Goal: Information Seeking & Learning: Ask a question

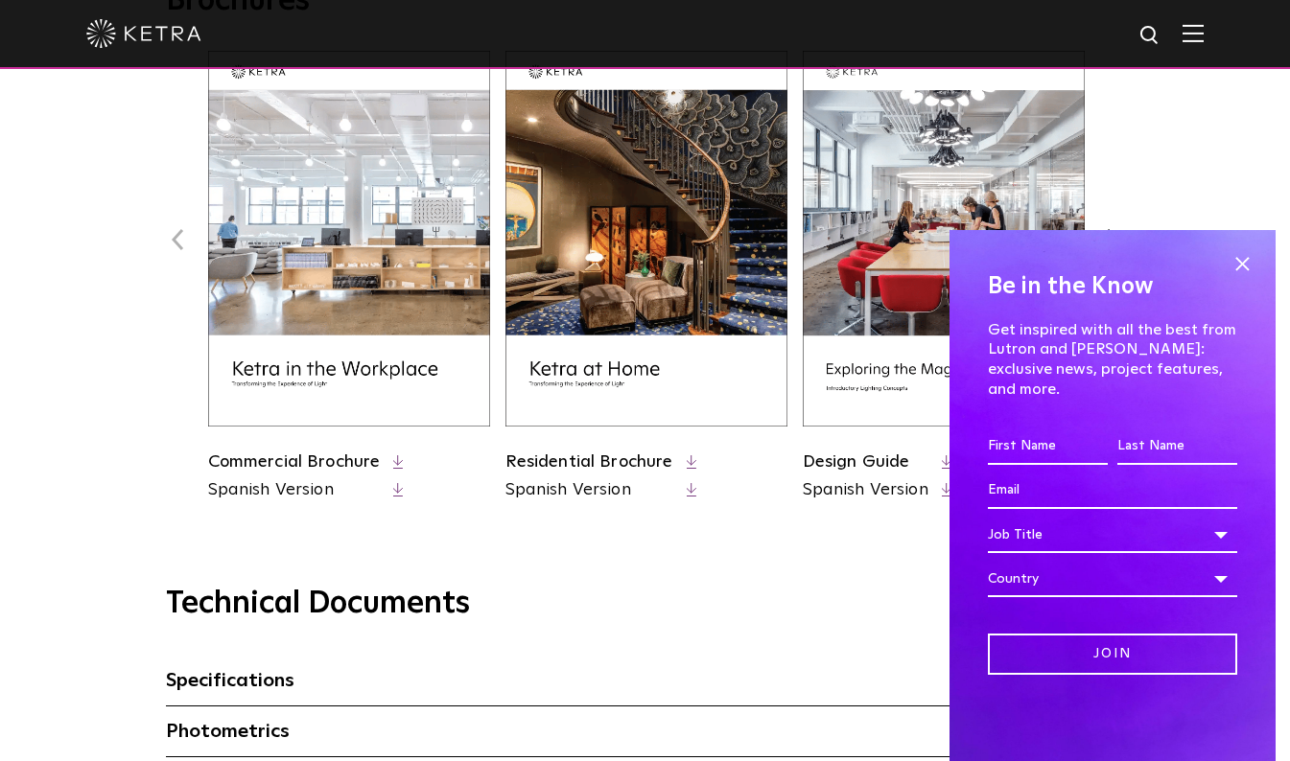
scroll to position [793, 0]
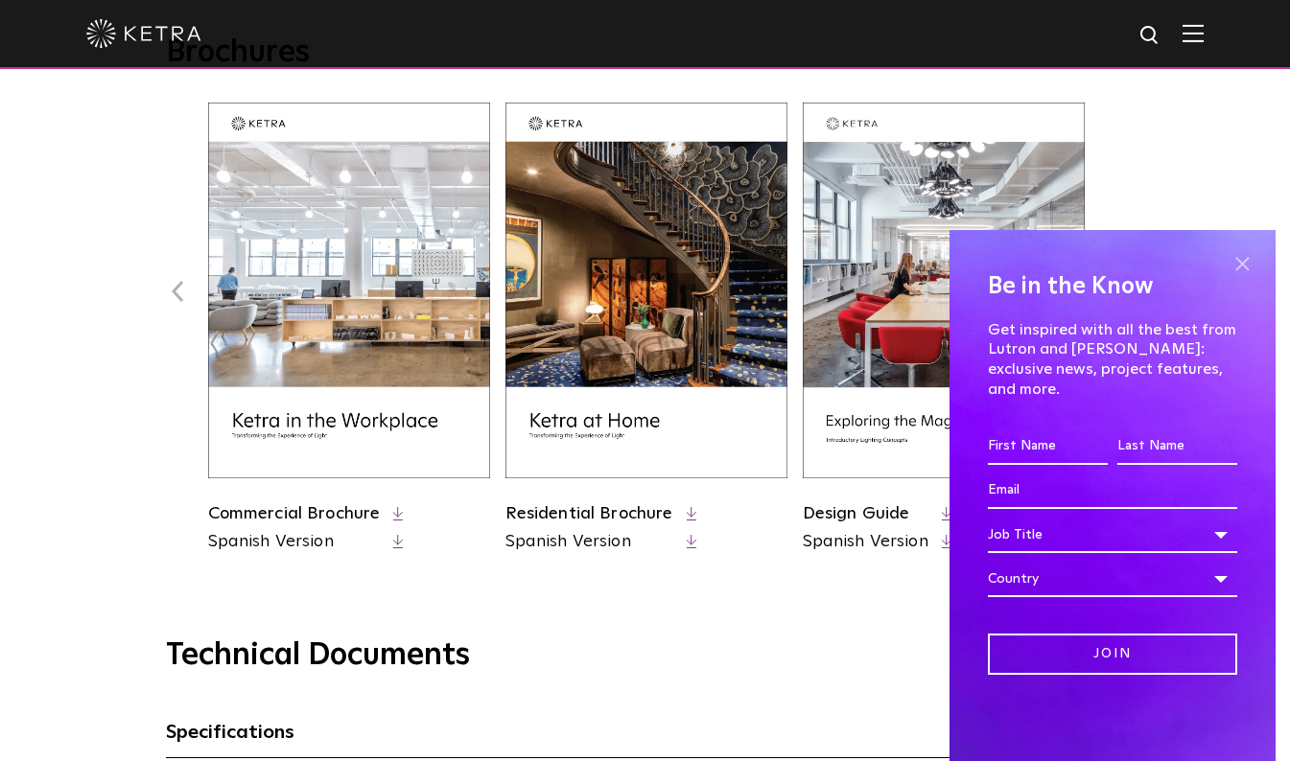
click at [1244, 278] on span at bounding box center [1241, 263] width 29 height 29
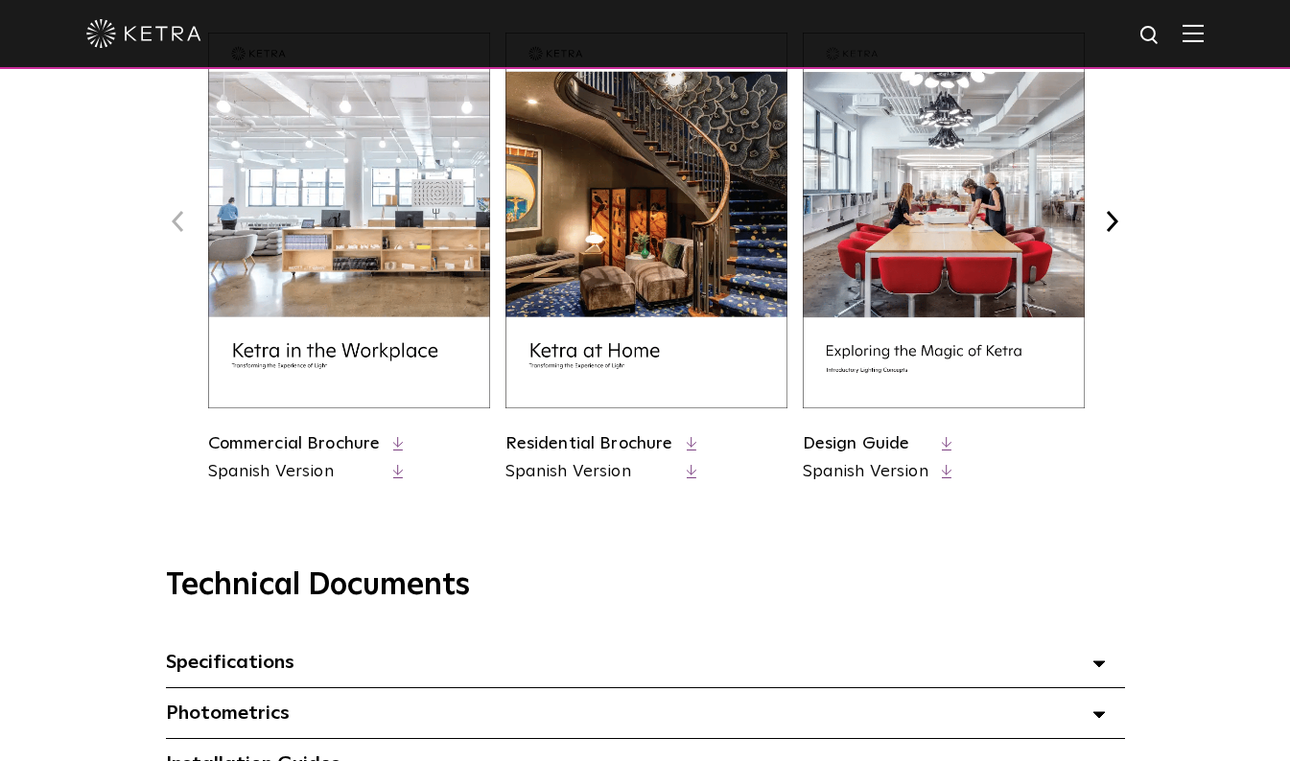
scroll to position [868, 0]
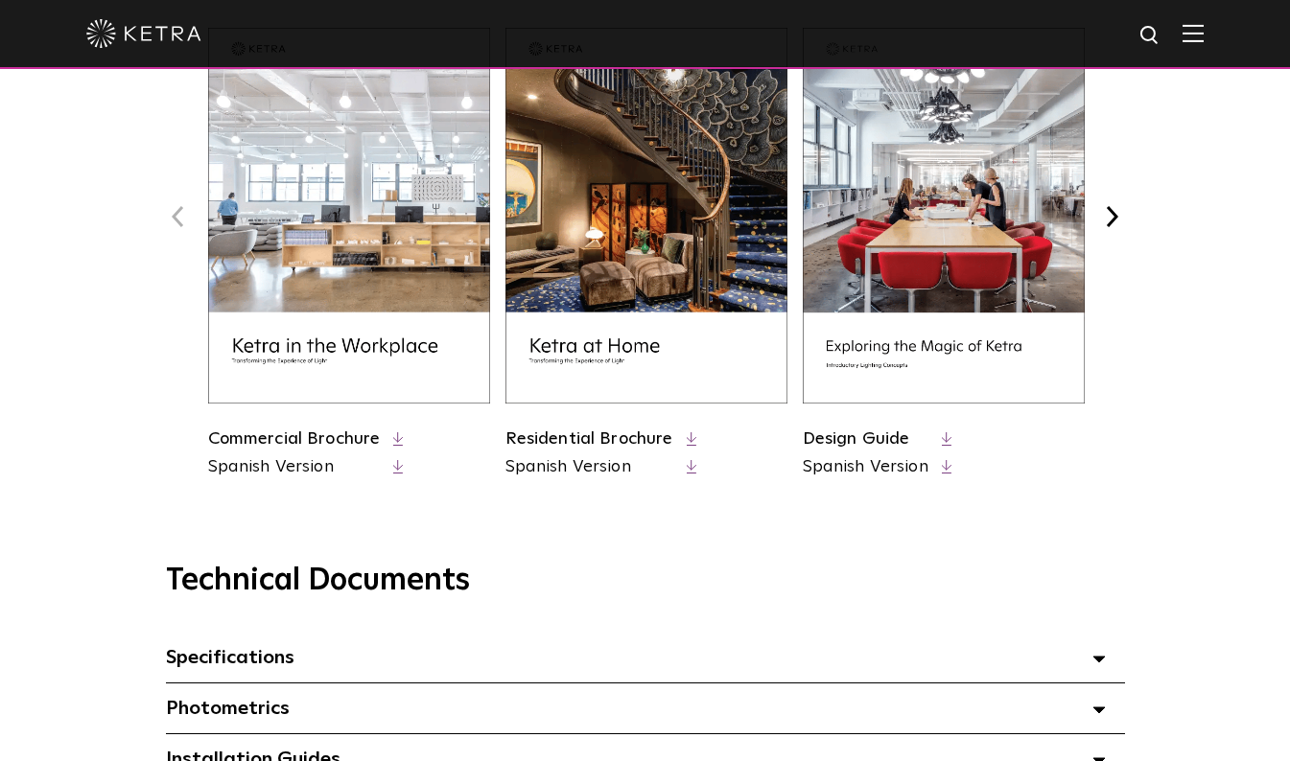
click at [884, 435] on link "Design Guide" at bounding box center [856, 439] width 107 height 17
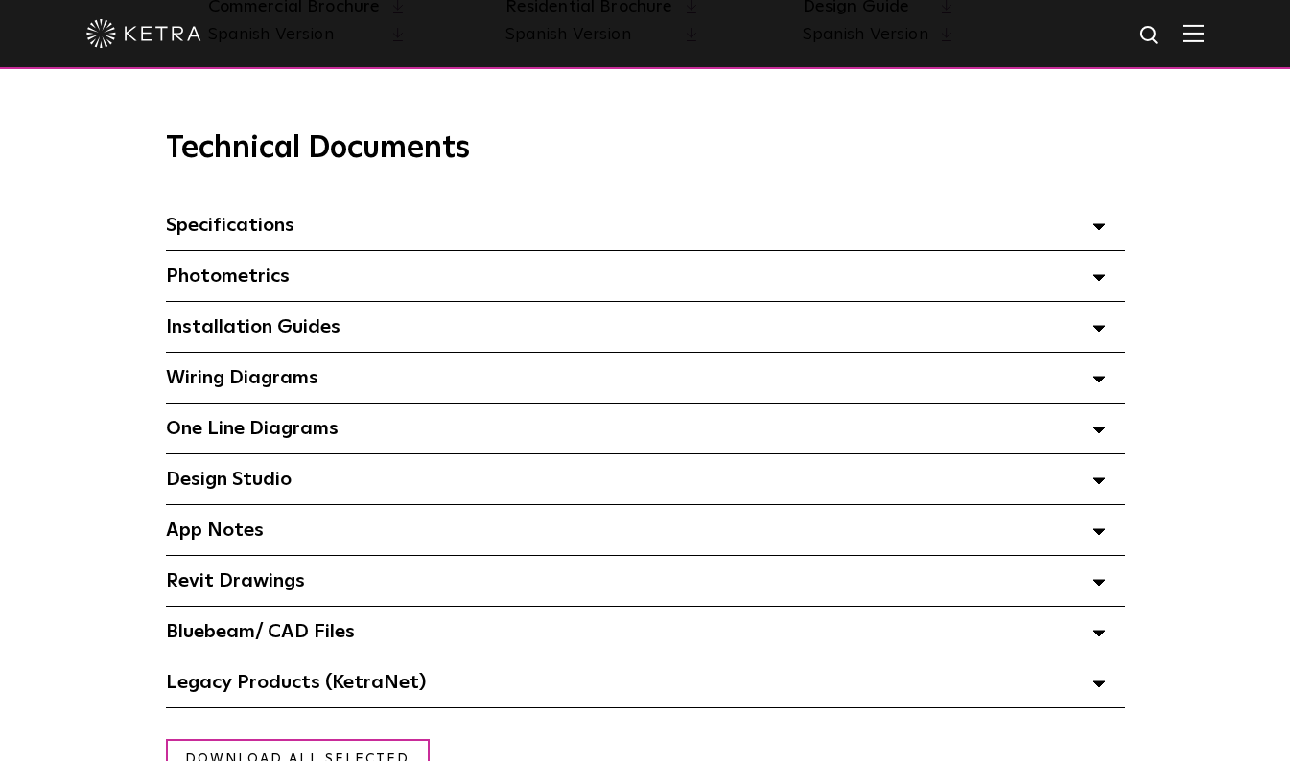
scroll to position [1321, 0]
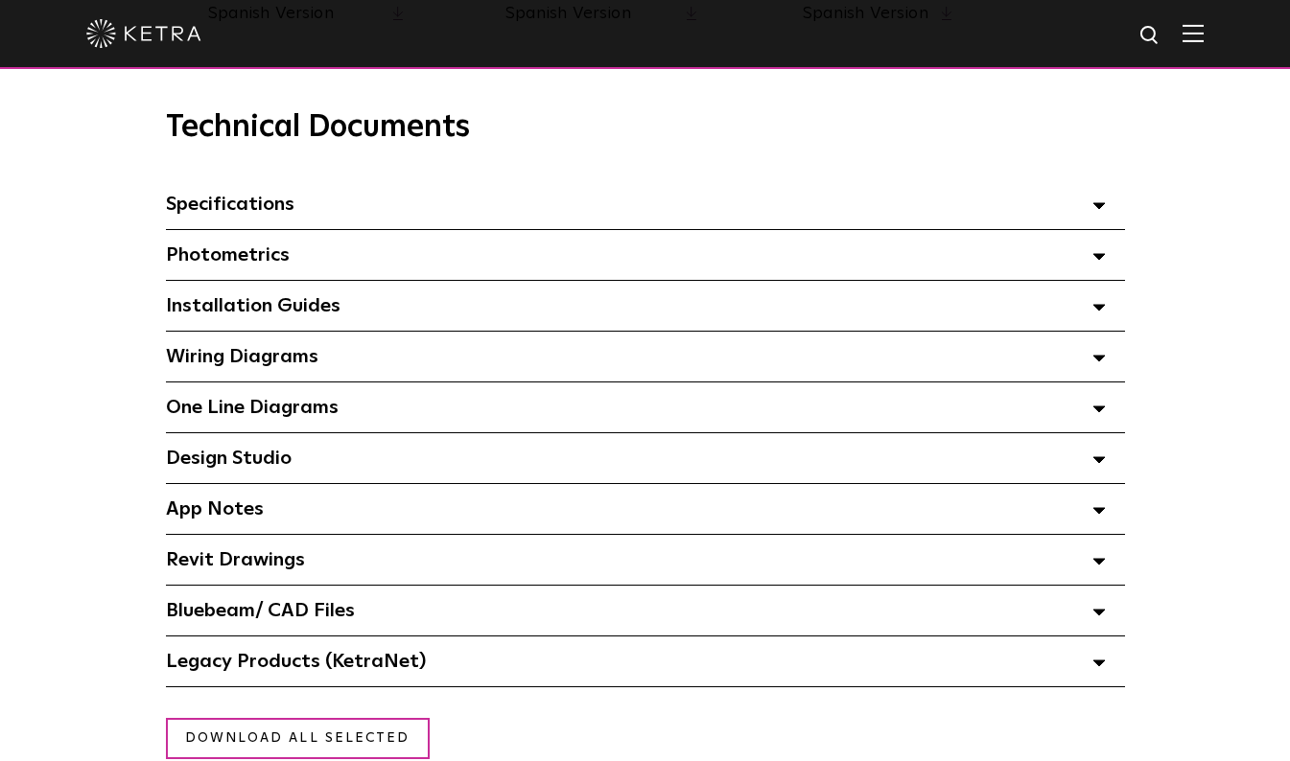
click at [1102, 318] on span at bounding box center [1098, 305] width 13 height 25
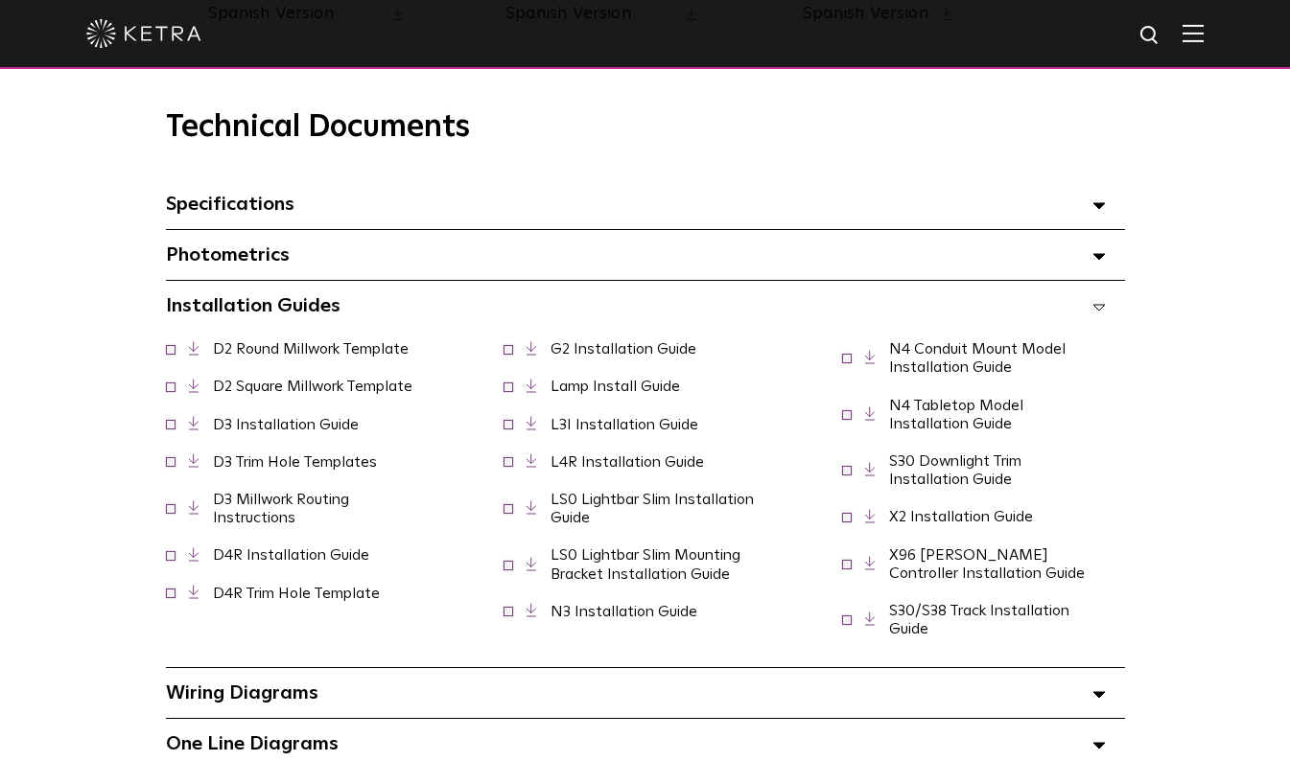
click at [1102, 318] on span at bounding box center [1098, 305] width 13 height 25
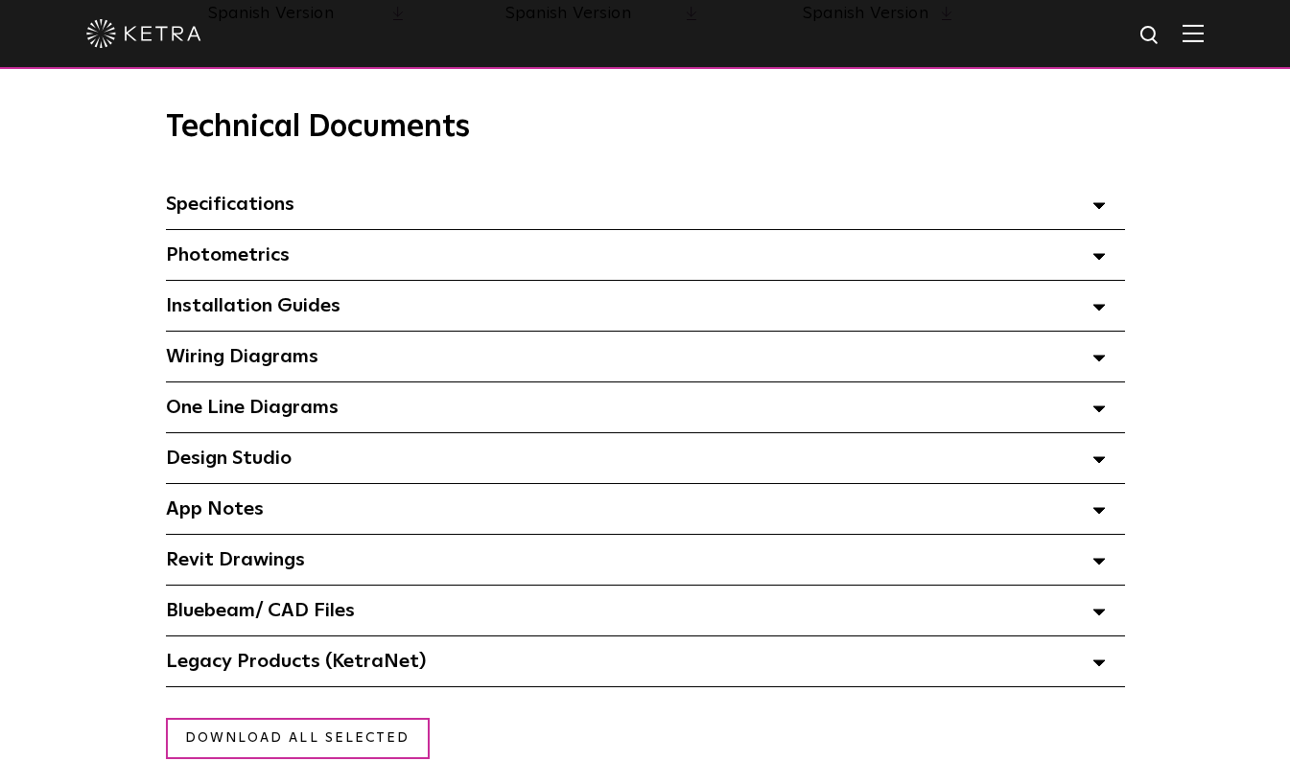
click at [1099, 463] on icon at bounding box center [1098, 459] width 13 height 7
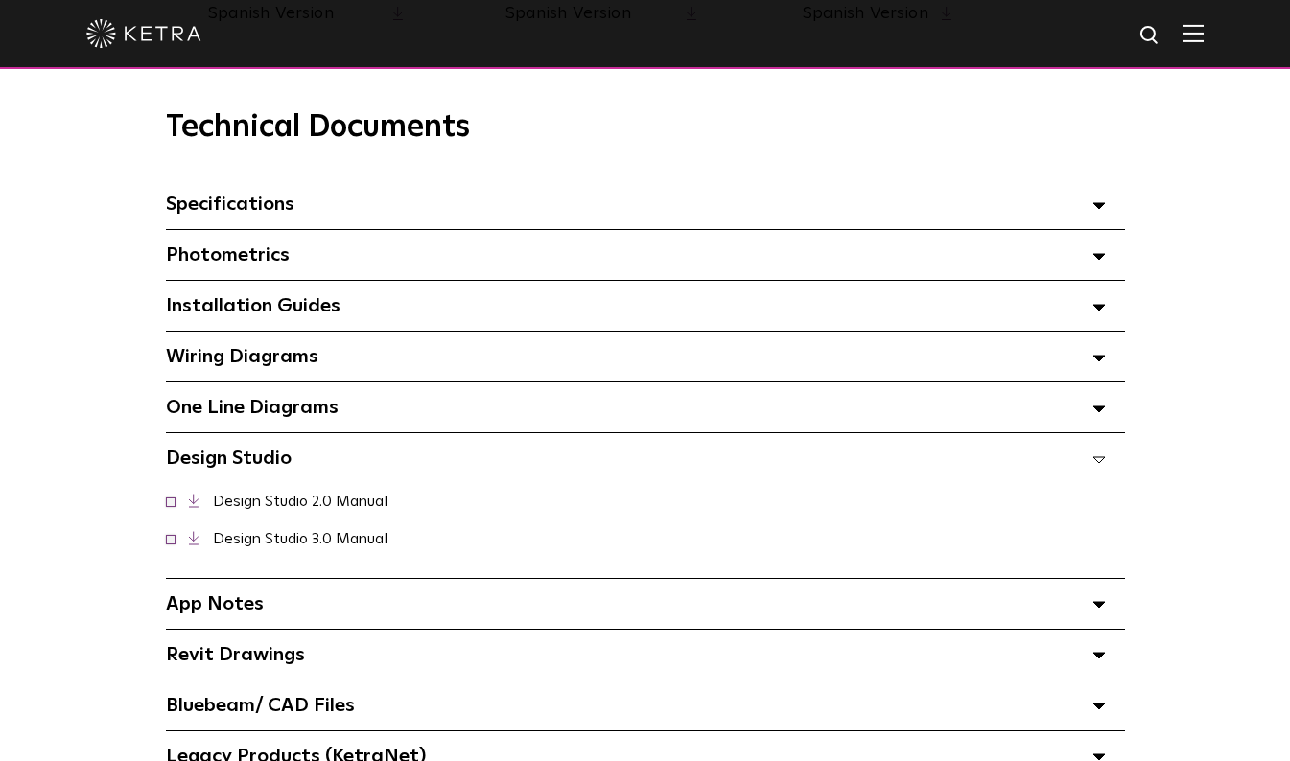
click at [1099, 463] on icon at bounding box center [1098, 459] width 13 height 7
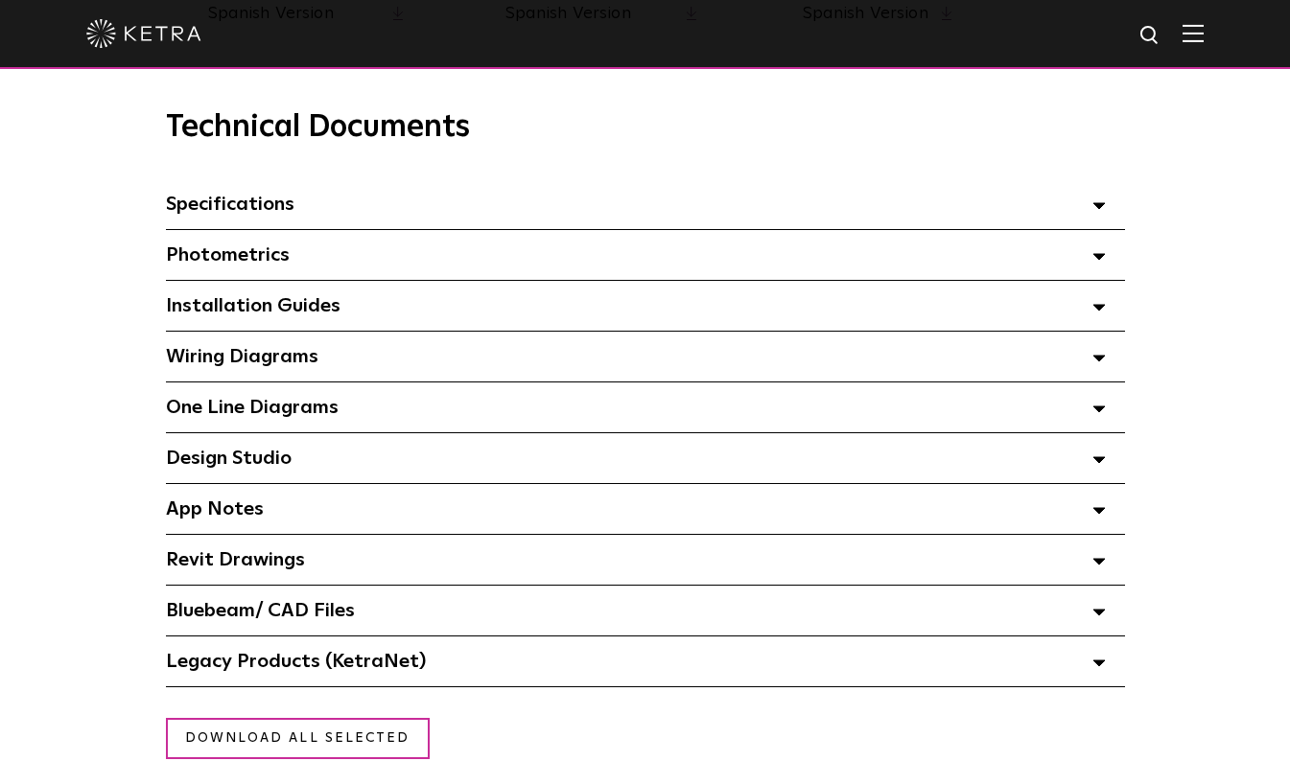
click at [1099, 514] on polygon at bounding box center [1099, 511] width 12 height 6
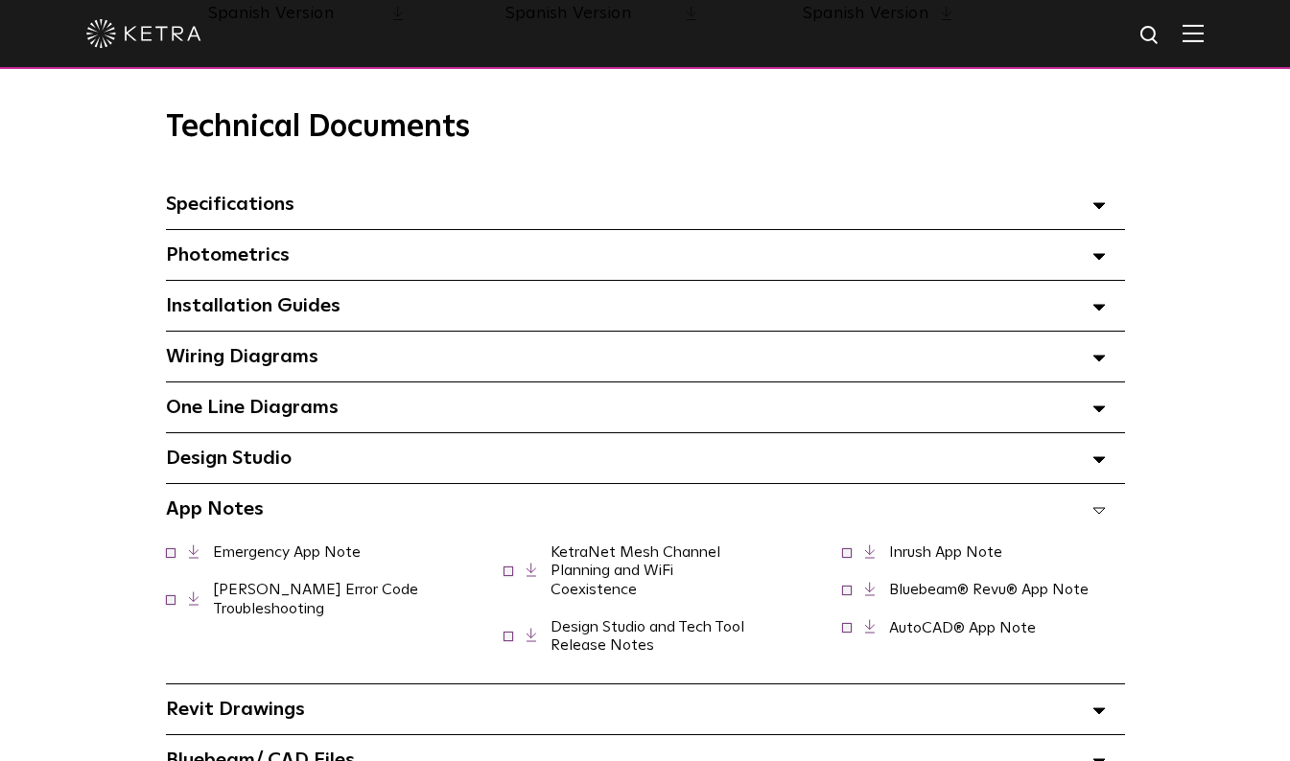
click at [1099, 514] on polygon at bounding box center [1099, 511] width 12 height 6
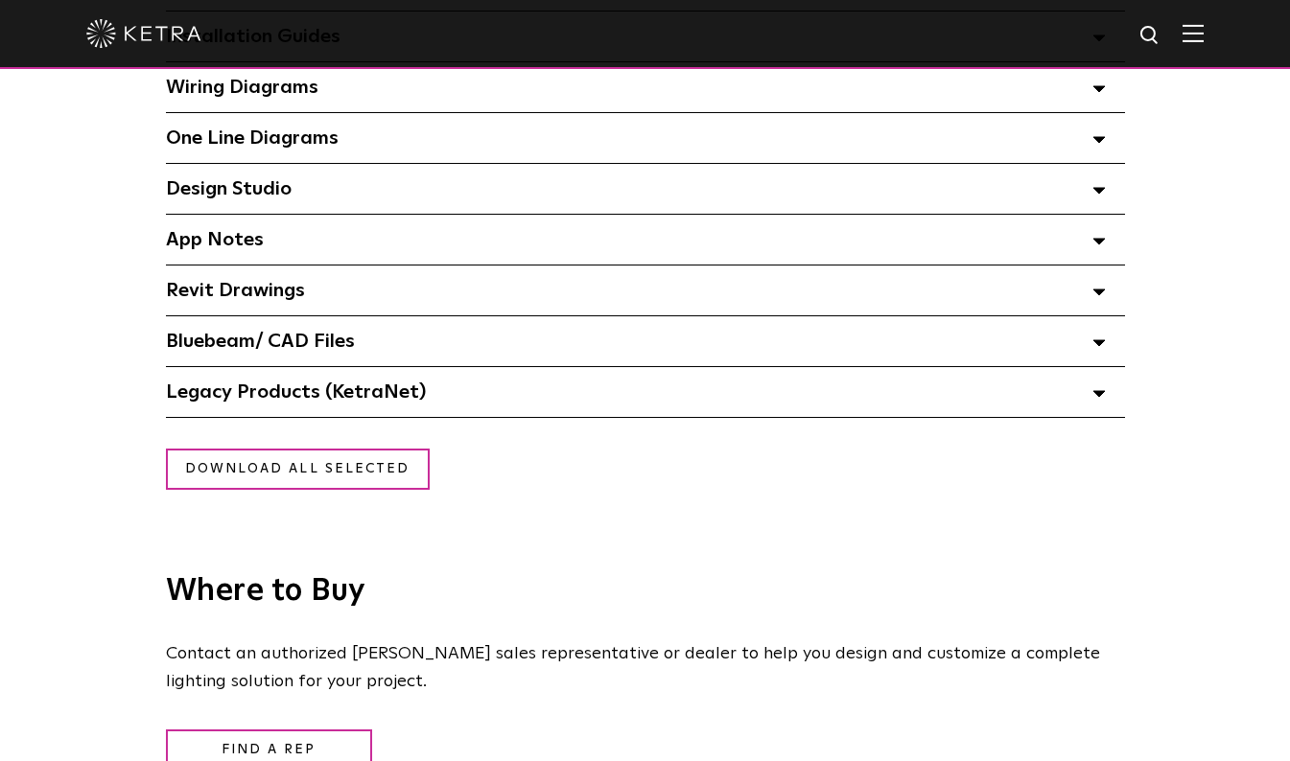
scroll to position [1586, 0]
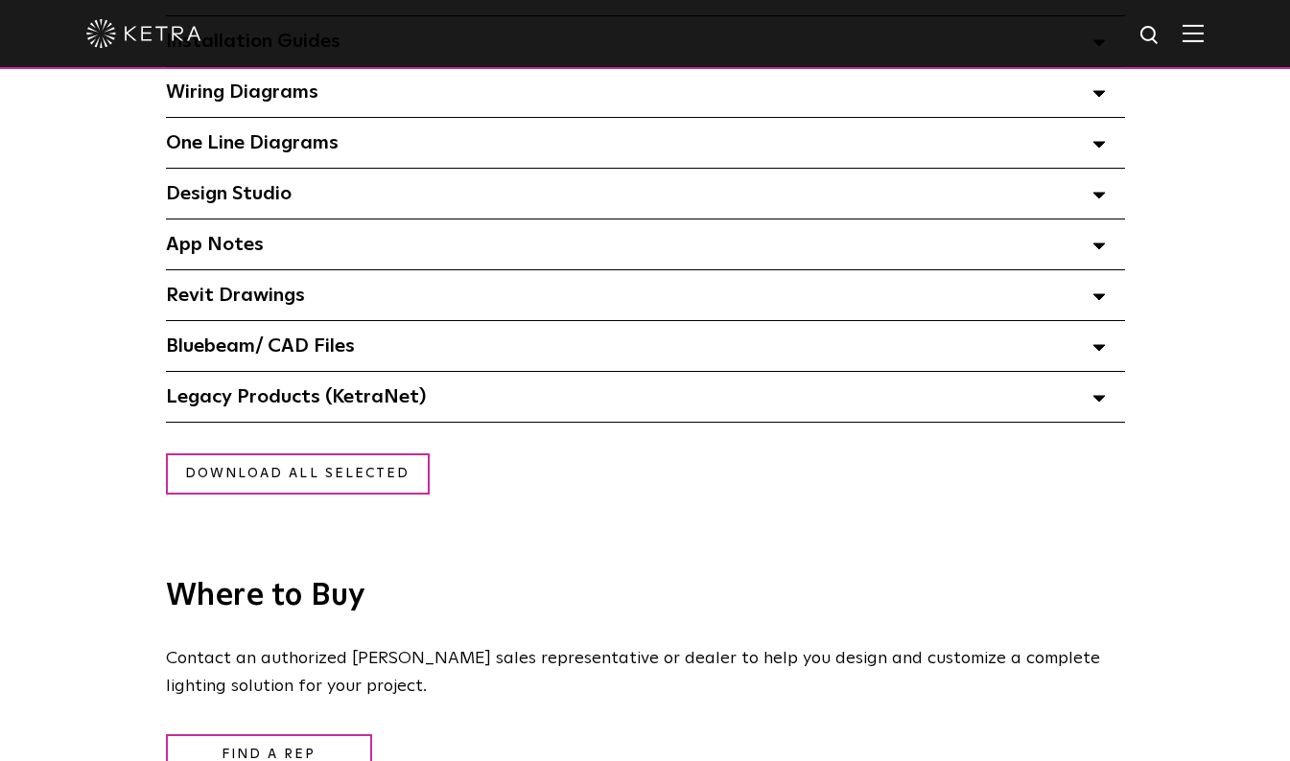
click at [1097, 345] on span at bounding box center [1098, 346] width 13 height 25
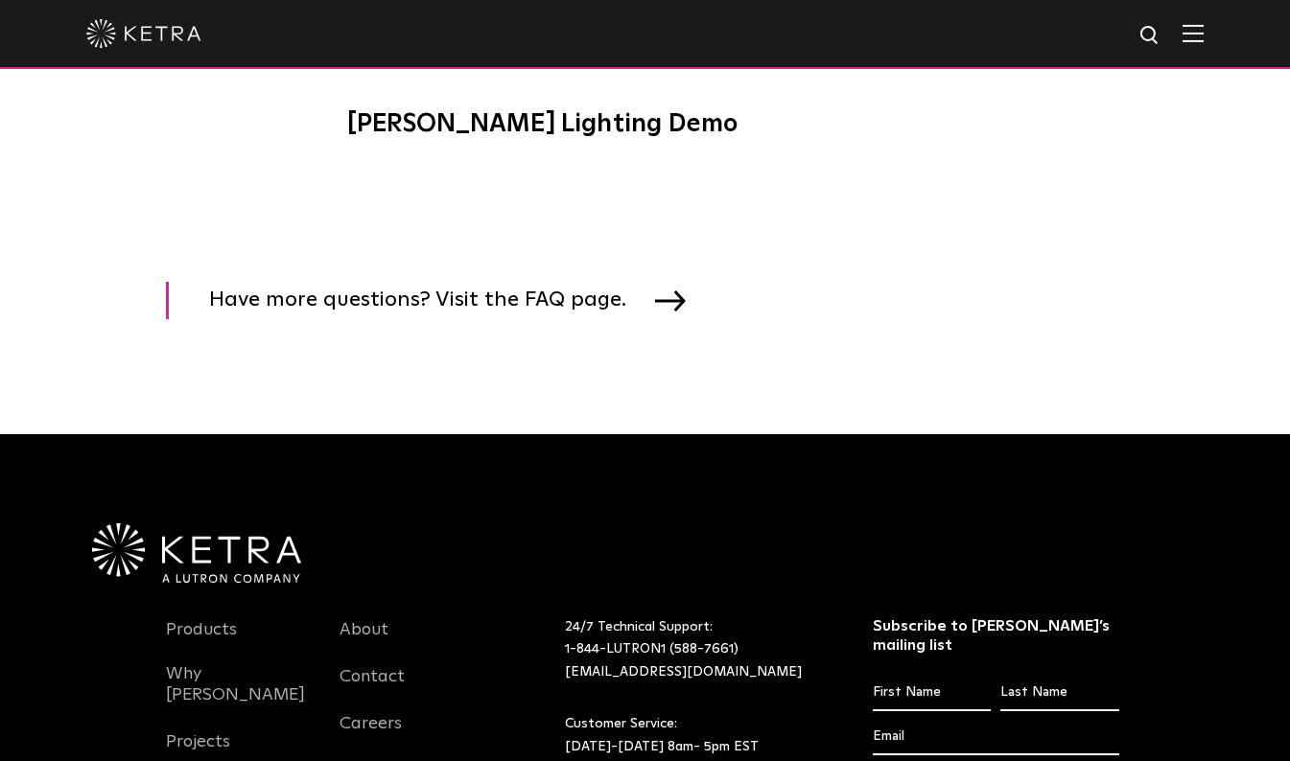
scroll to position [2958, 0]
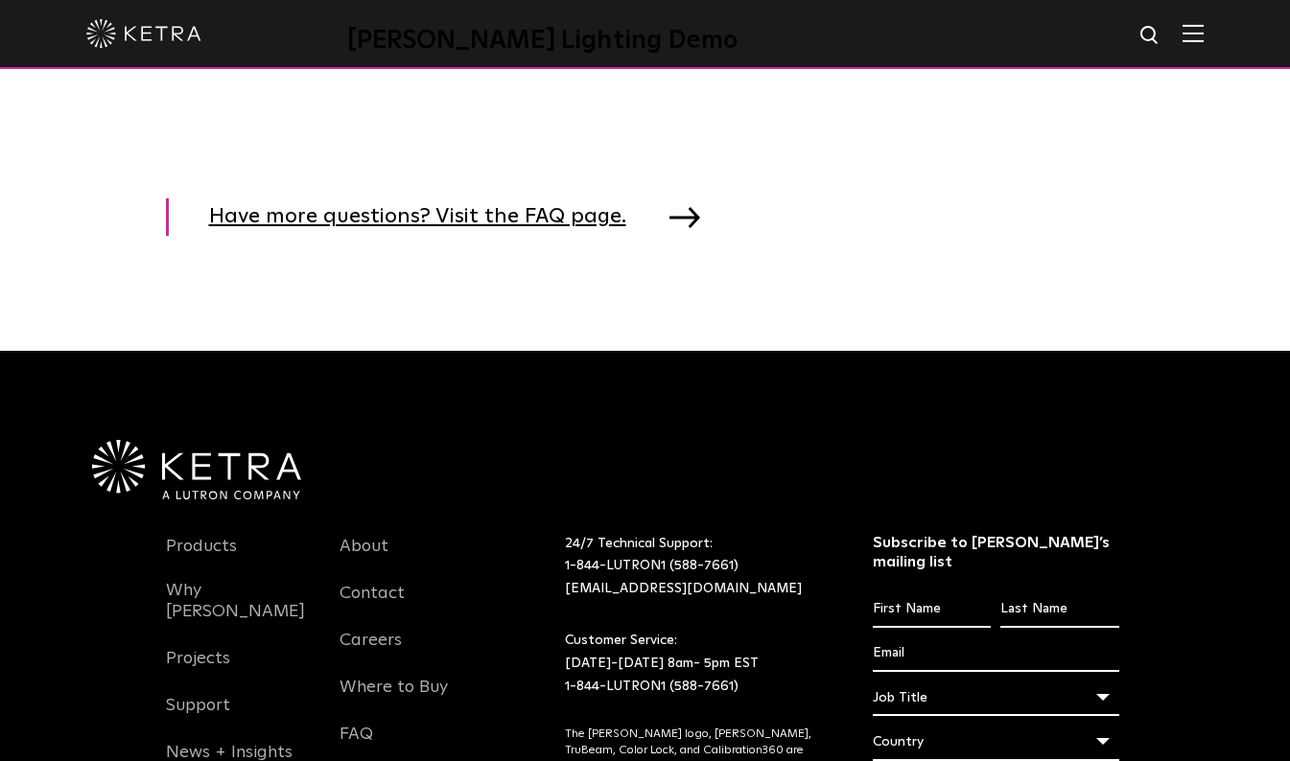
click at [589, 229] on span "Have more questions? Visit the FAQ page." at bounding box center [432, 216] width 446 height 37
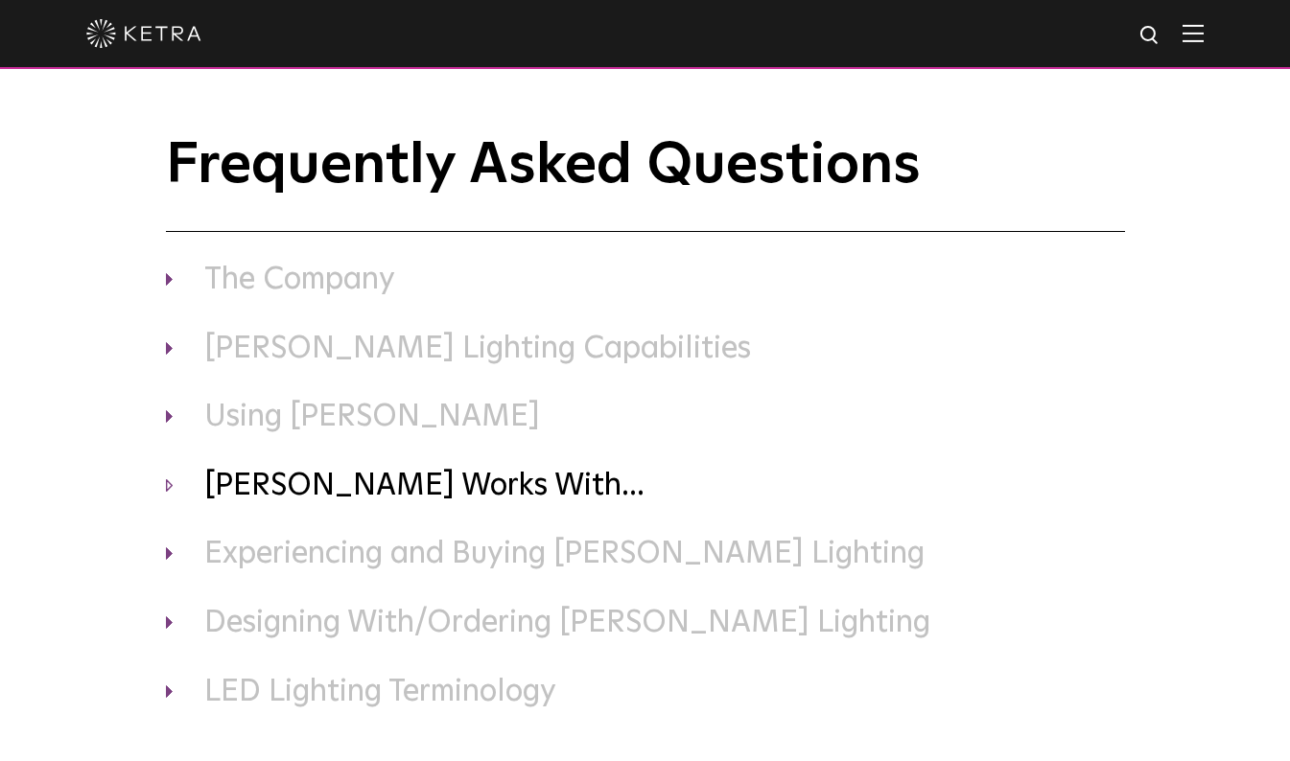
click at [379, 493] on h3 "Ketra Works With..." at bounding box center [645, 487] width 959 height 40
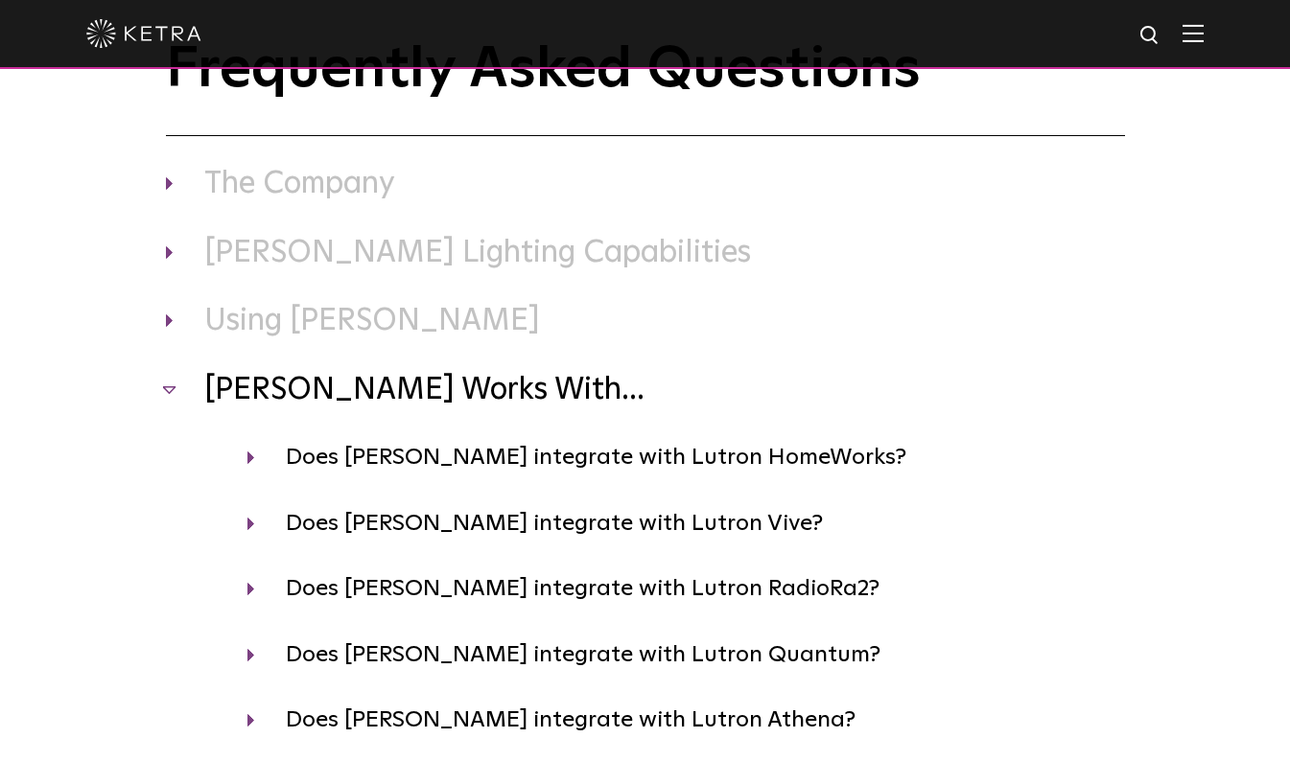
scroll to position [126, 0]
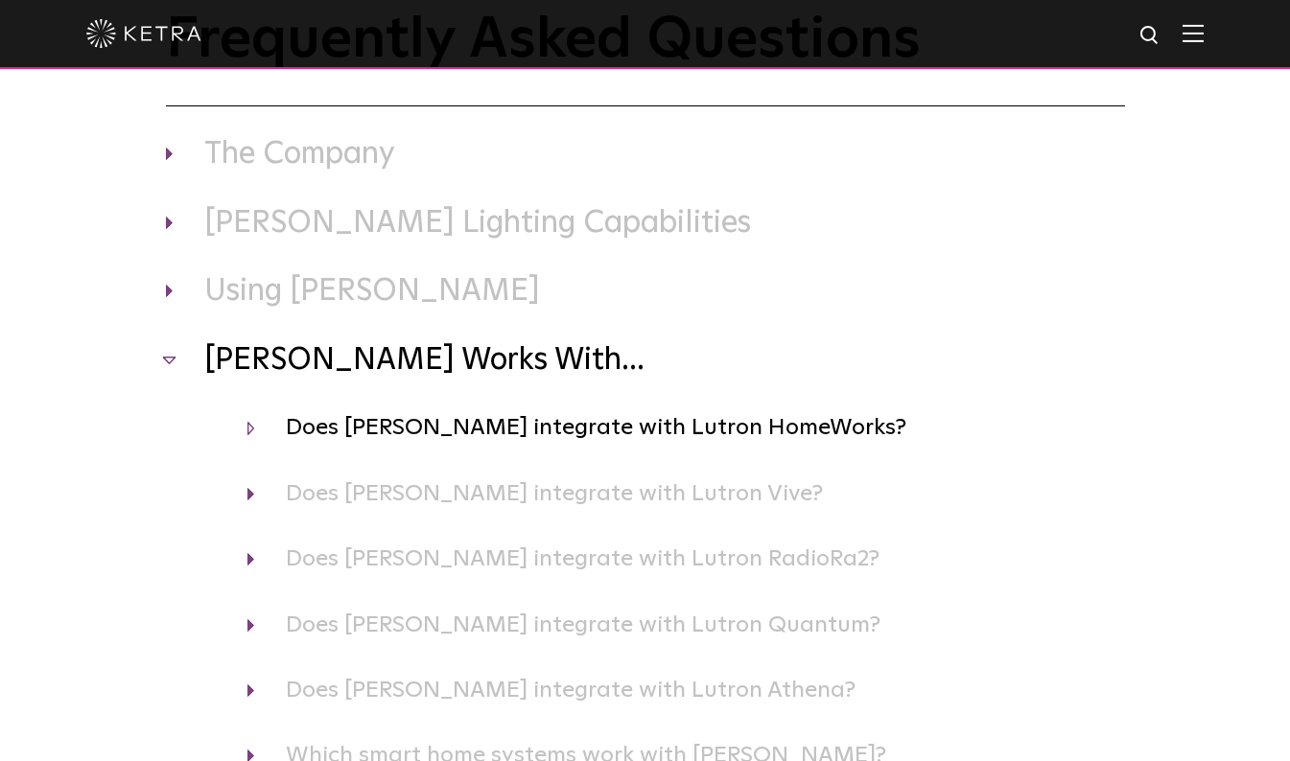
click at [724, 411] on h4 "Does Ketra integrate with Lutron HomeWorks?" at bounding box center [685, 427] width 877 height 36
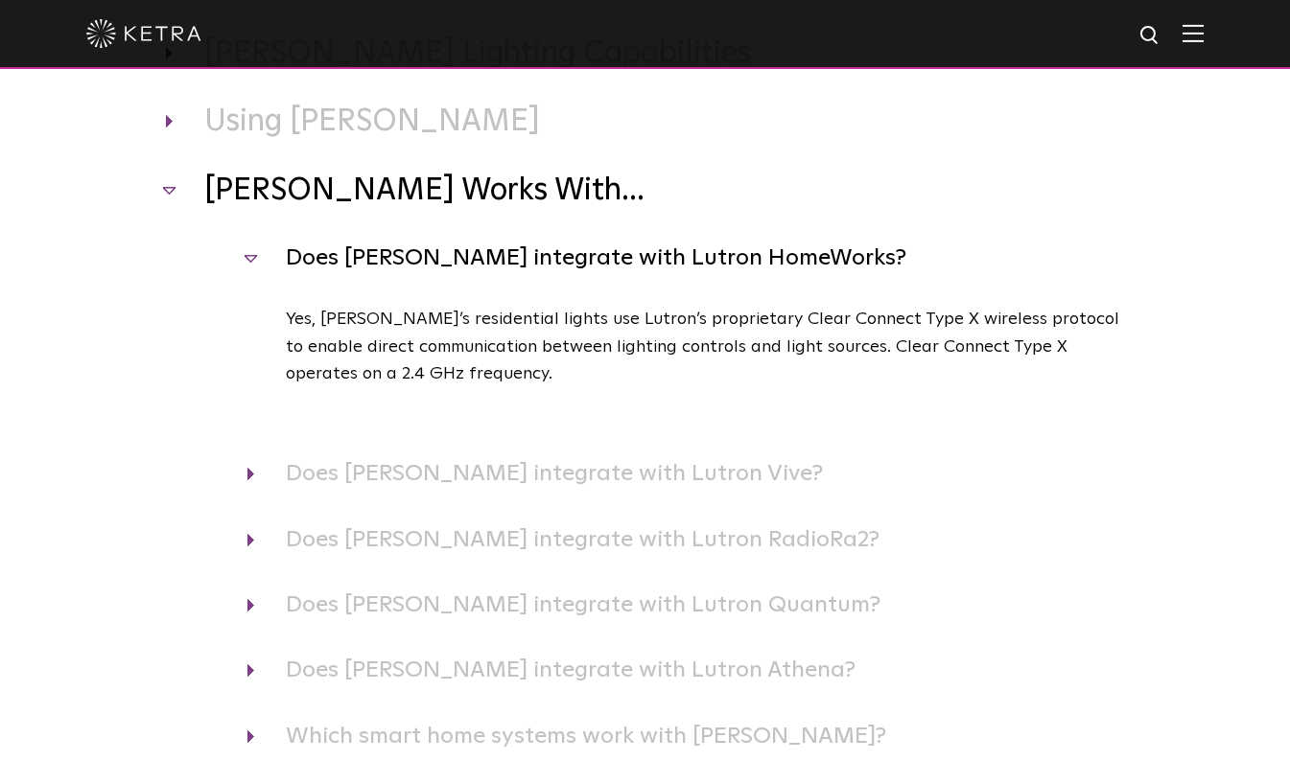
scroll to position [221, 0]
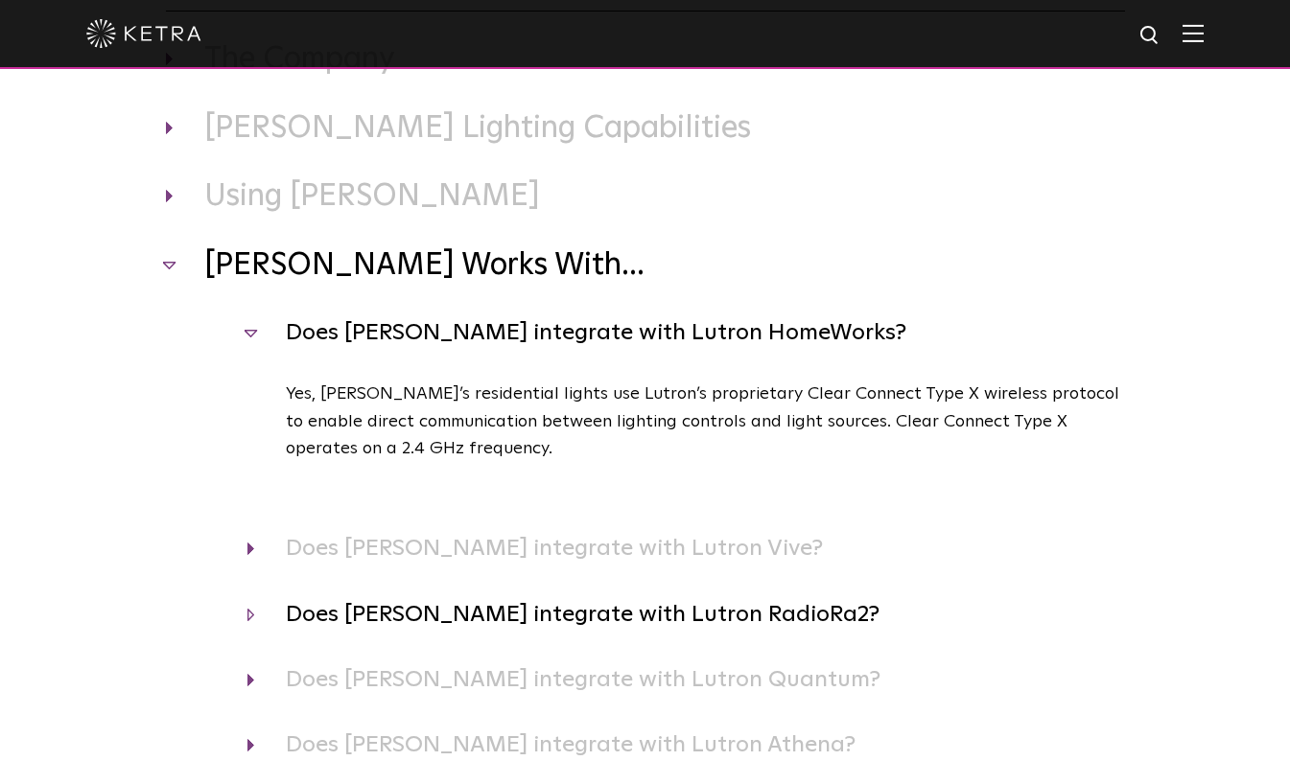
click at [671, 607] on h4 "Does Ketra integrate with Lutron RadioRa2?" at bounding box center [685, 614] width 877 height 36
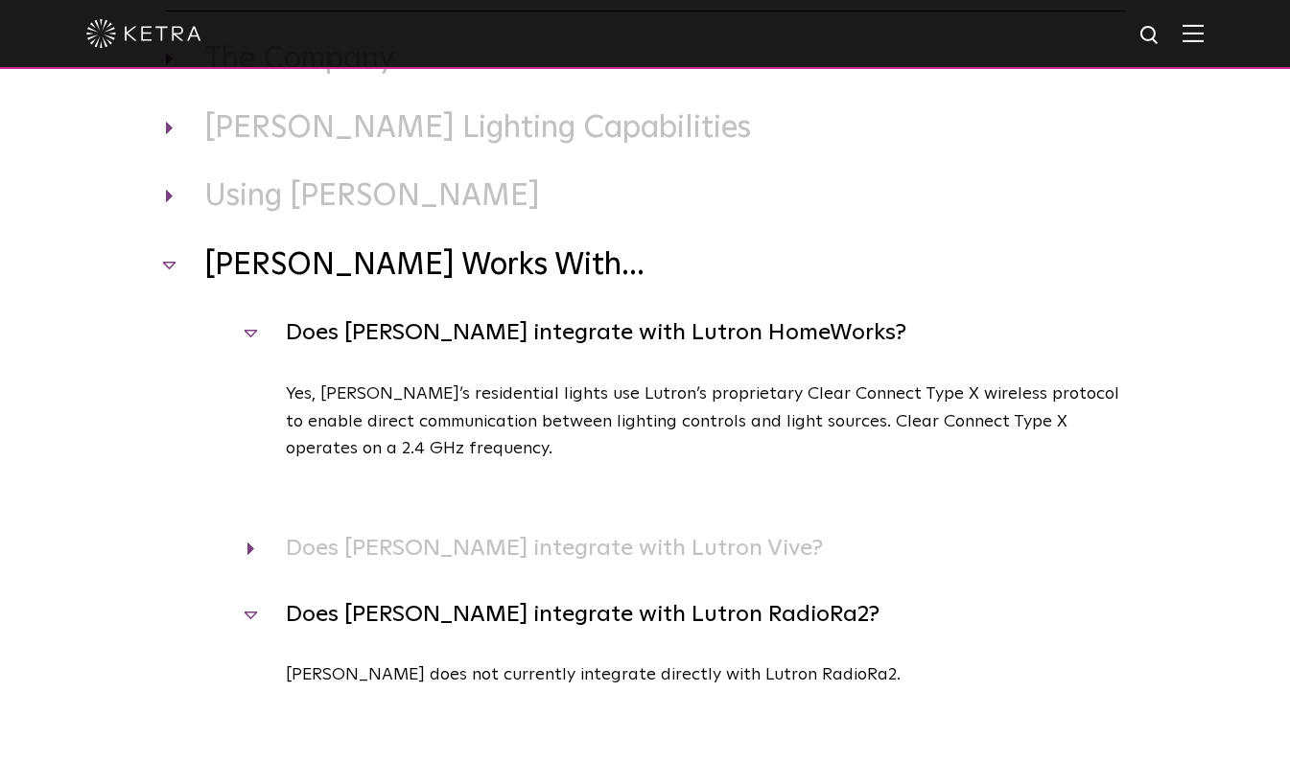
click at [642, 609] on h4 "Does Ketra integrate with Lutron RadioRa2?" at bounding box center [685, 614] width 877 height 36
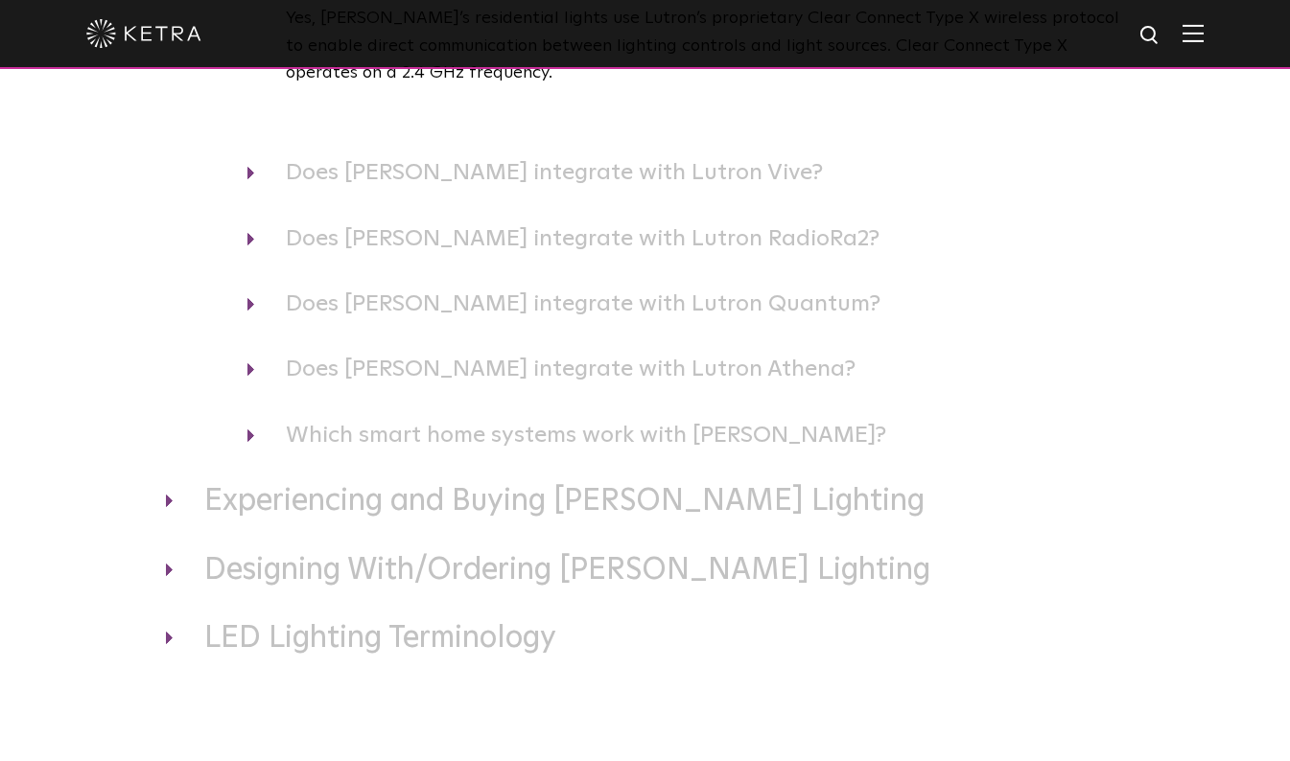
scroll to position [600, 0]
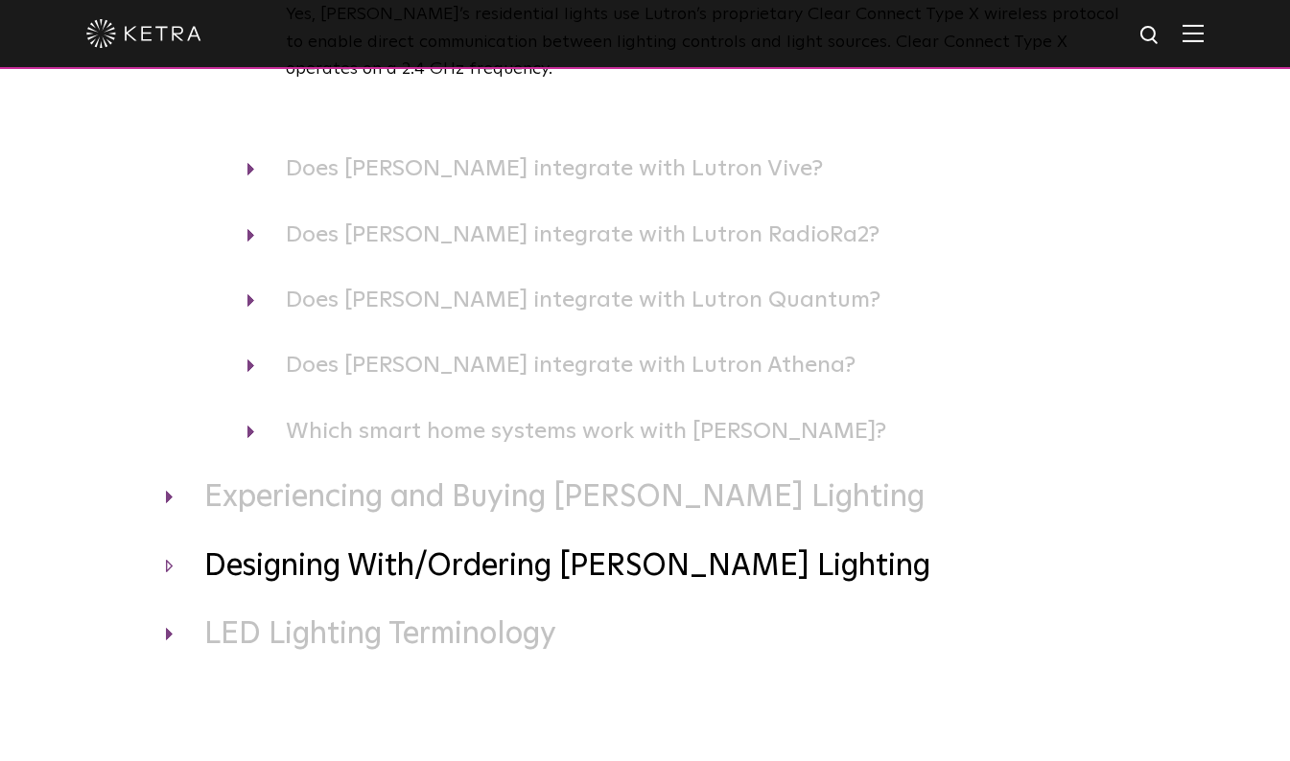
click at [726, 569] on h3 "Designing With/Ordering Ketra Lighting" at bounding box center [645, 568] width 959 height 40
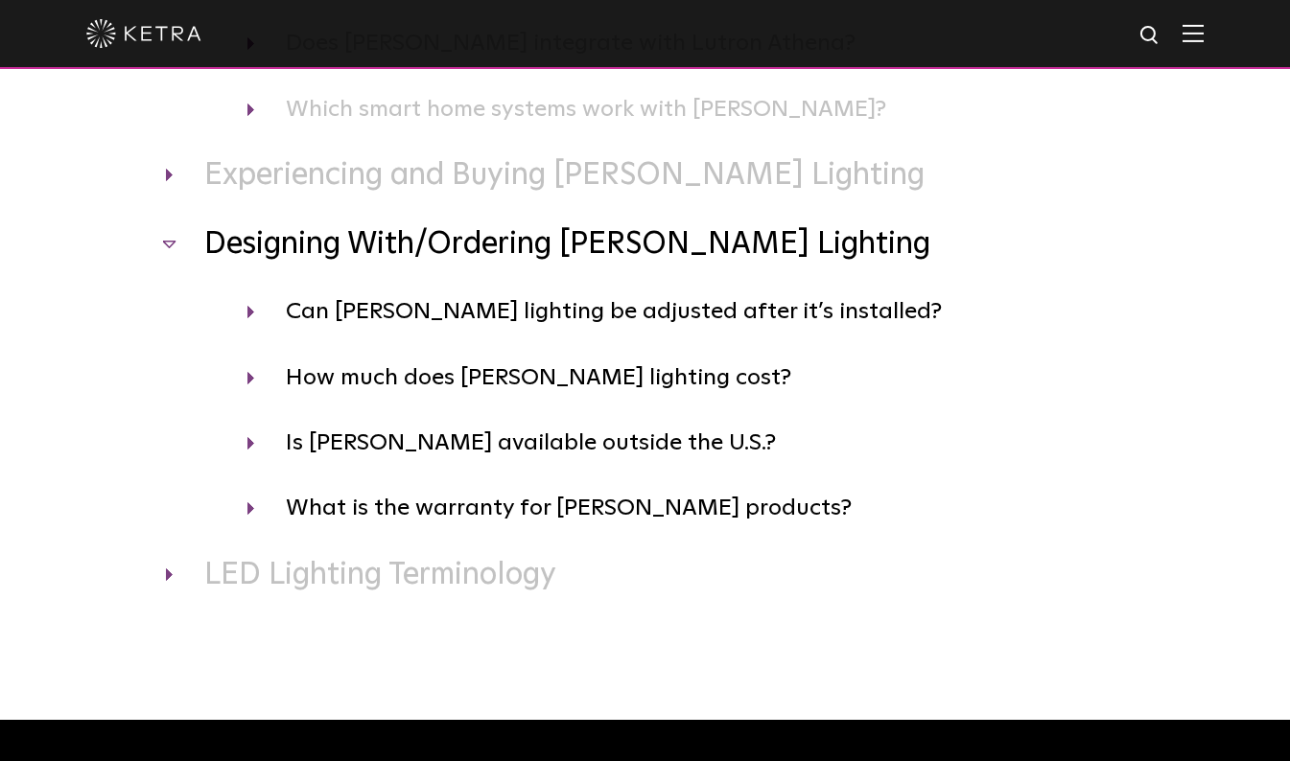
scroll to position [928, 0]
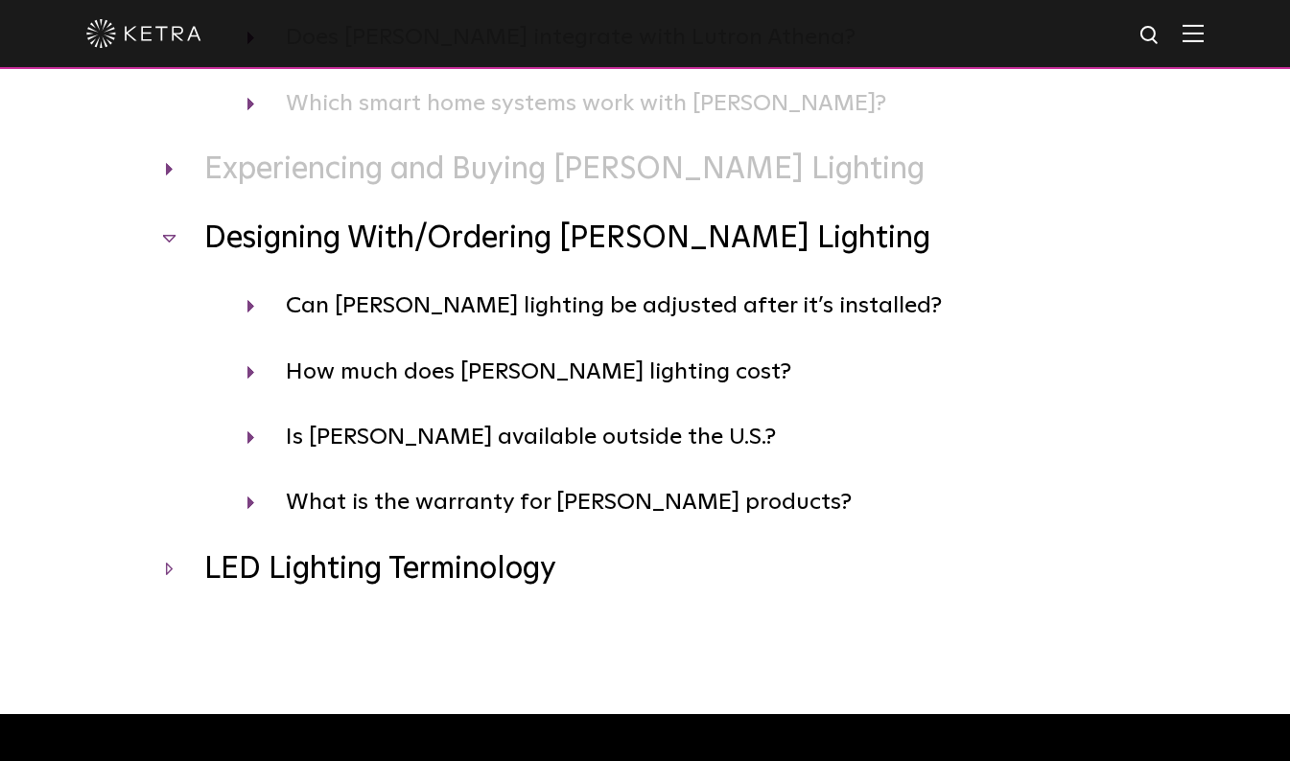
click at [412, 589] on h3 "LED Lighting Terminology" at bounding box center [645, 570] width 959 height 40
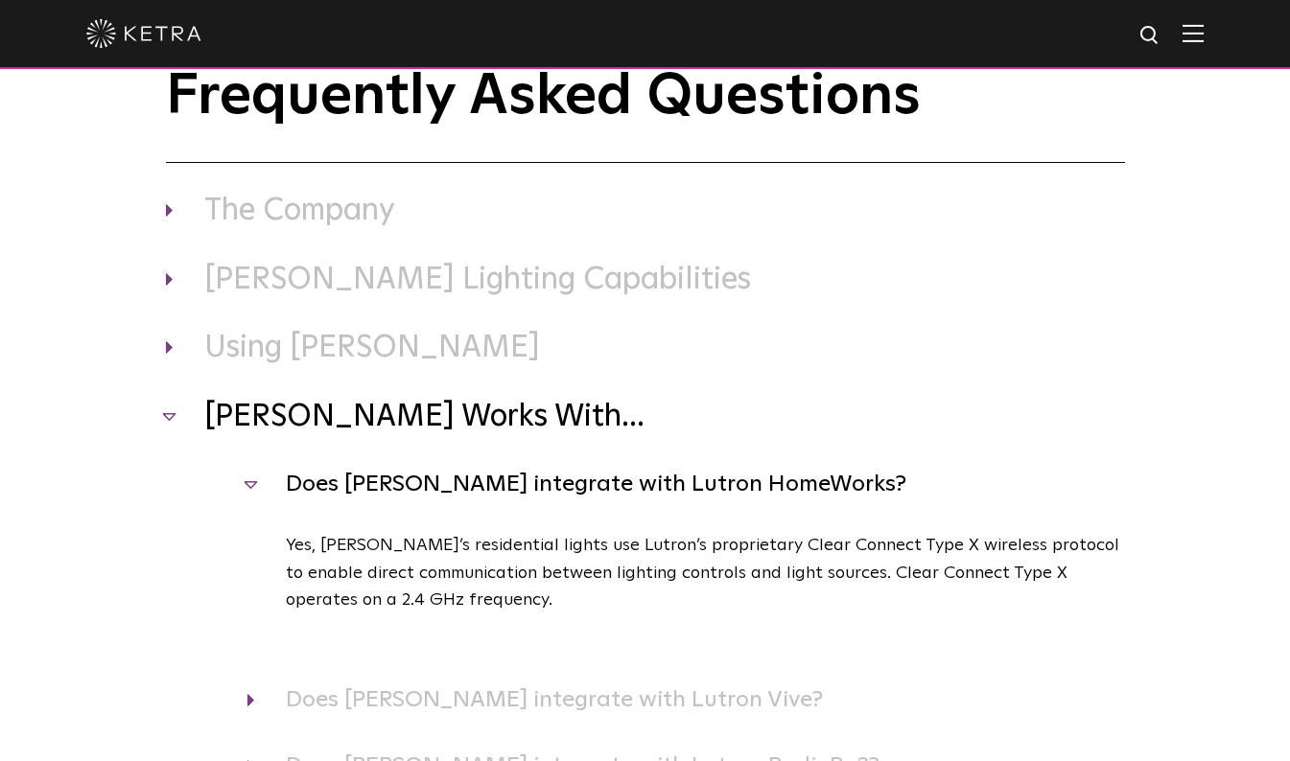
scroll to position [0, 0]
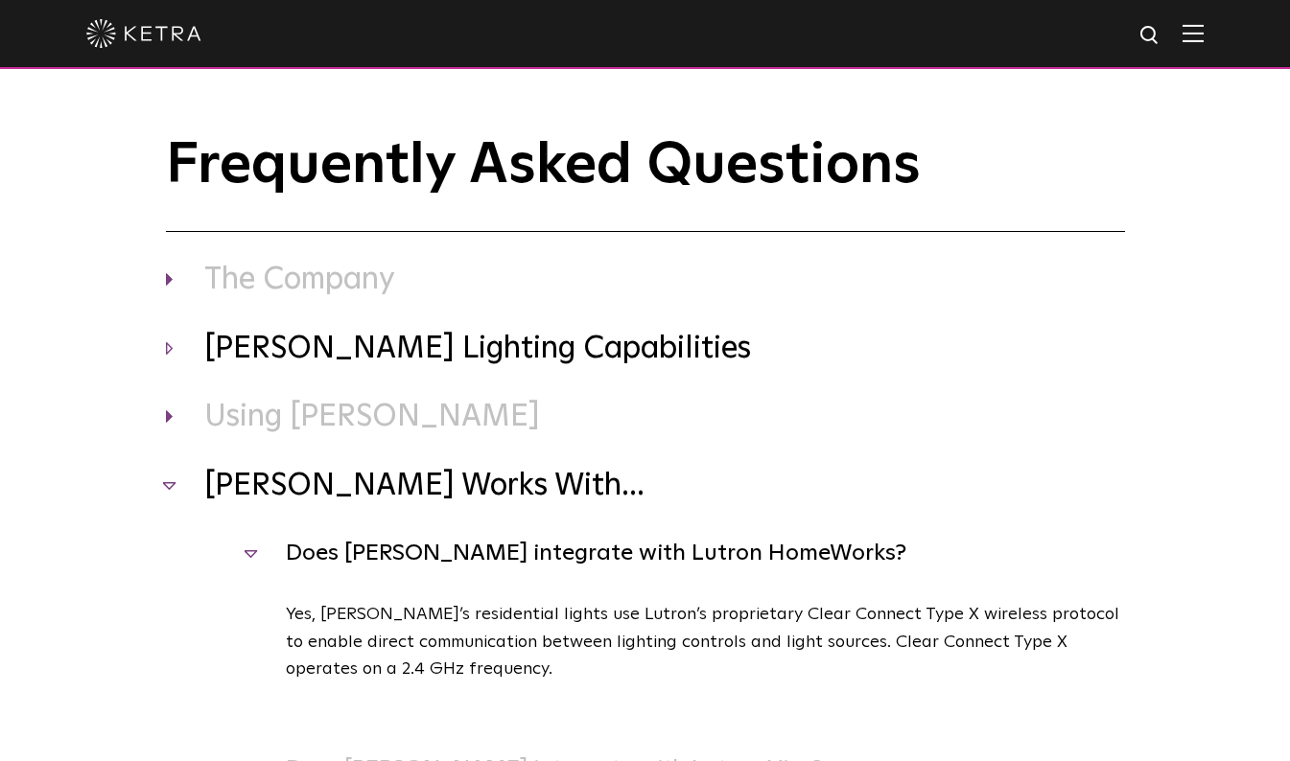
click at [506, 357] on h3 "Ketra Lighting Capabilities" at bounding box center [645, 350] width 959 height 40
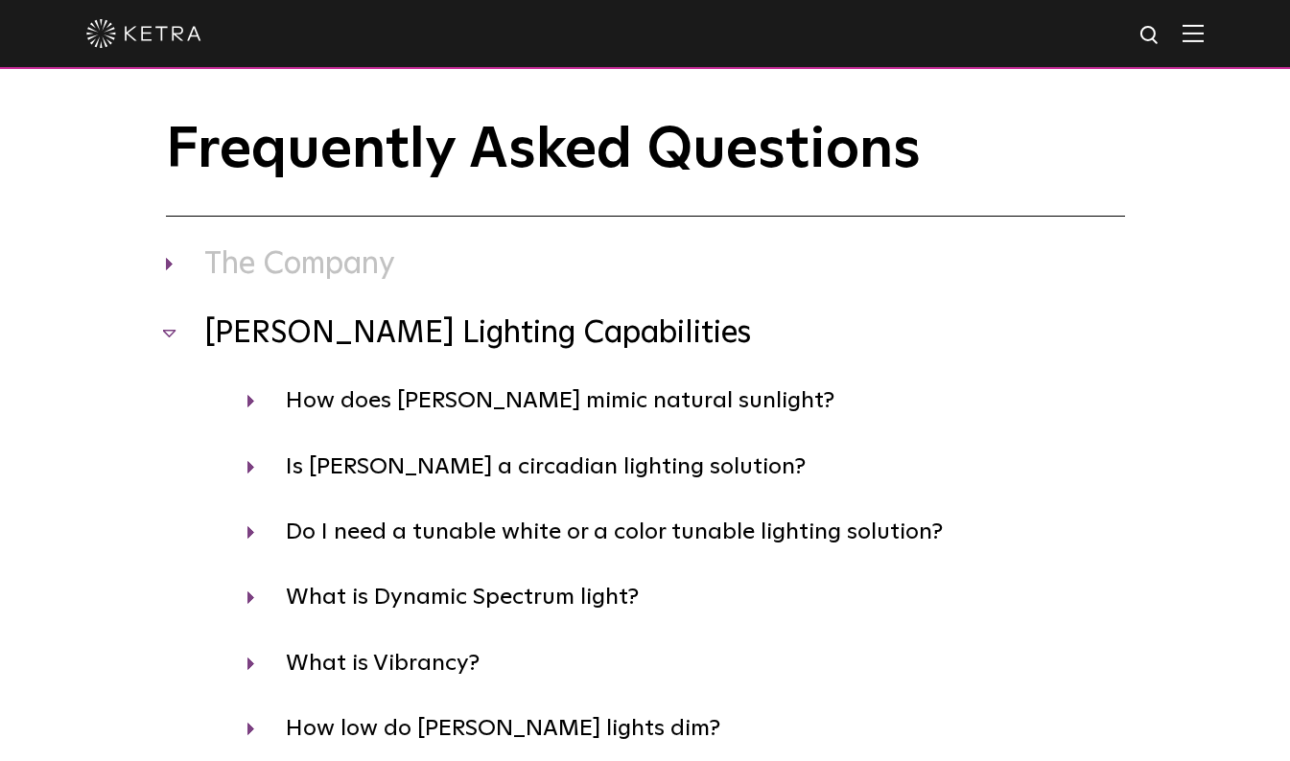
scroll to position [4, 0]
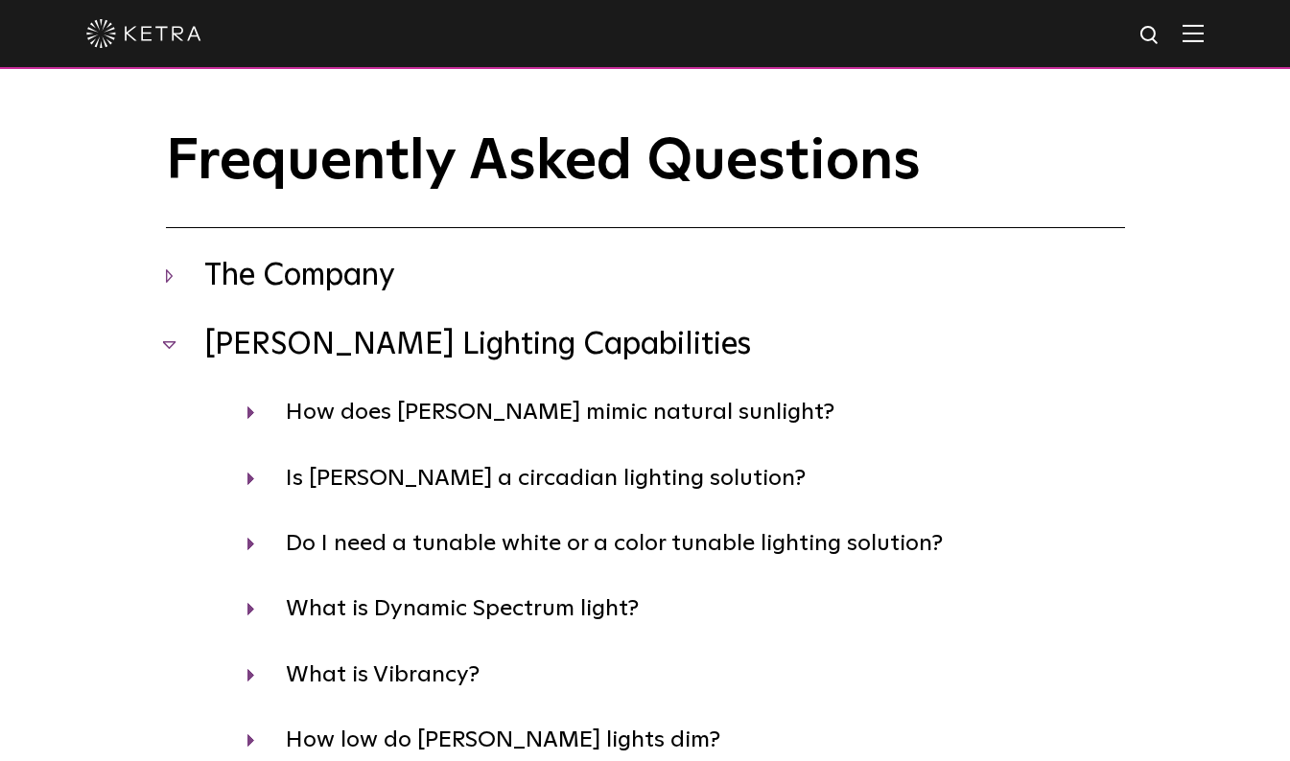
click at [509, 277] on h3 "The Company" at bounding box center [645, 277] width 959 height 40
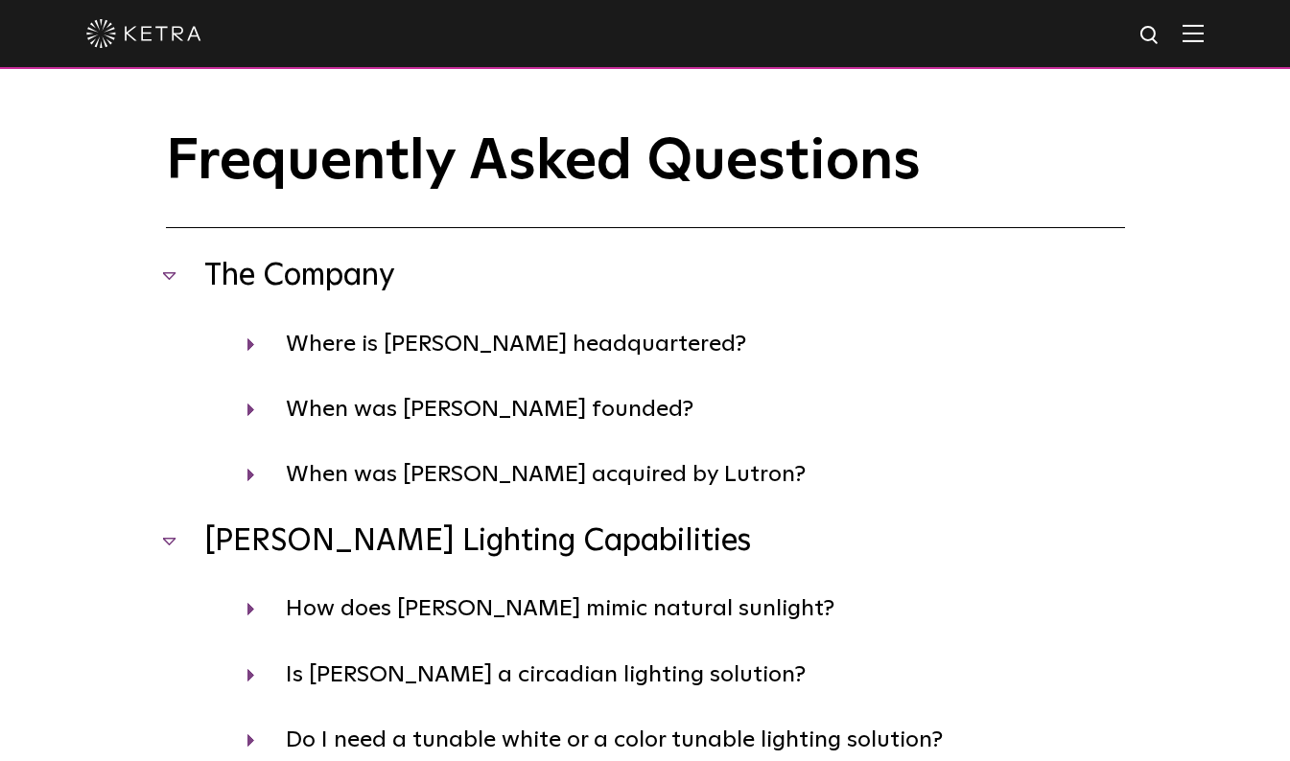
scroll to position [0, 0]
